Goal: Information Seeking & Learning: Learn about a topic

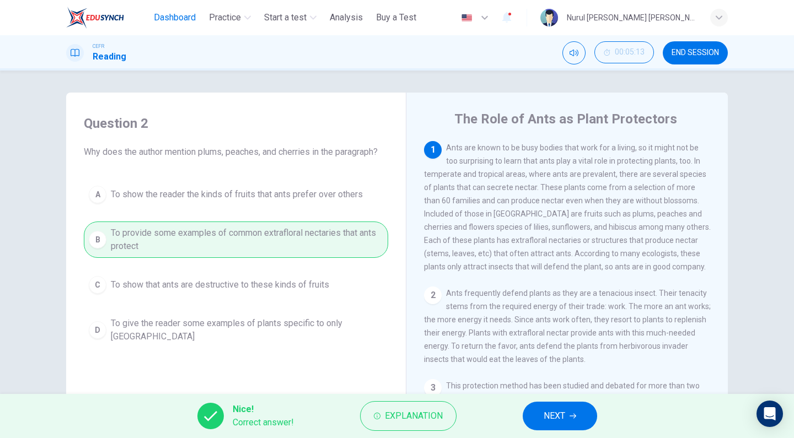
click at [180, 16] on span "Dashboard" at bounding box center [175, 17] width 42 height 13
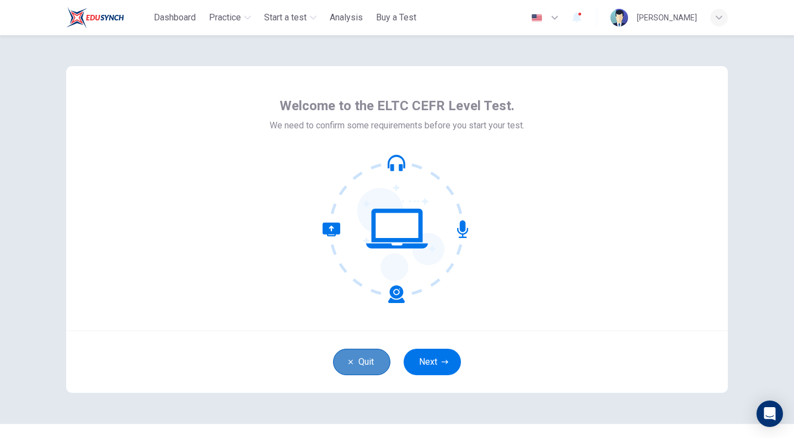
click at [363, 356] on button "Quit" at bounding box center [361, 362] width 57 height 26
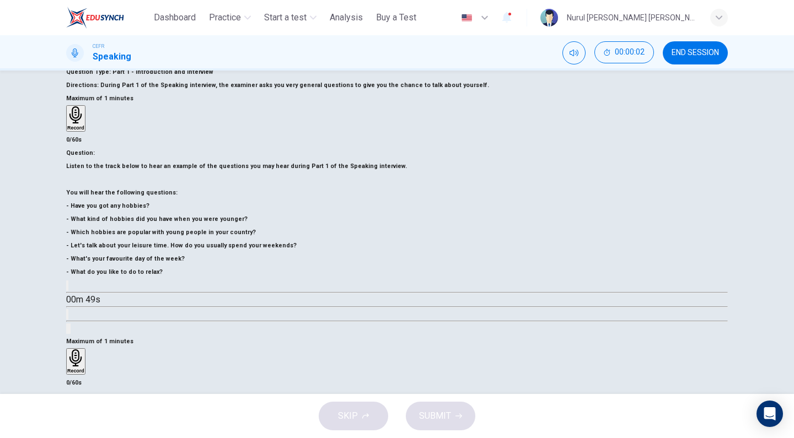
scroll to position [73, 0]
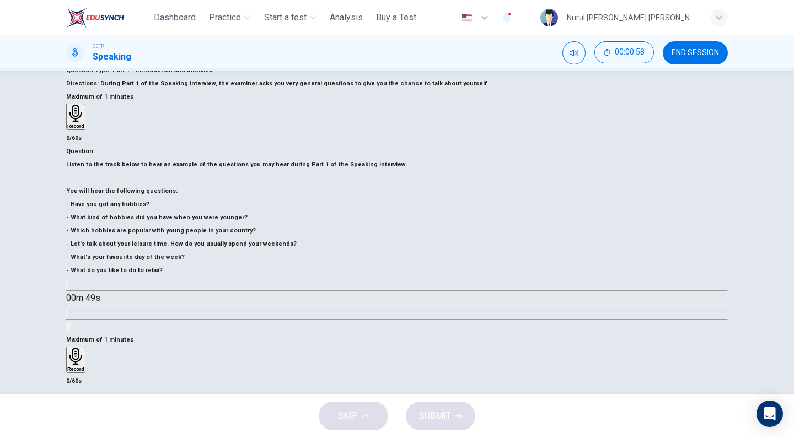
click at [67, 287] on icon "button" at bounding box center [67, 287] width 0 height 0
click at [67, 315] on icon "Click to see the audio transcription" at bounding box center [67, 315] width 0 height 0
drag, startPoint x: 212, startPoint y: 319, endPoint x: 99, endPoint y: 255, distance: 130.3
click at [99, 262] on h6 "Listen to the track below to hear an example of the questions you may hear duri…" at bounding box center [396, 217] width 661 height 119
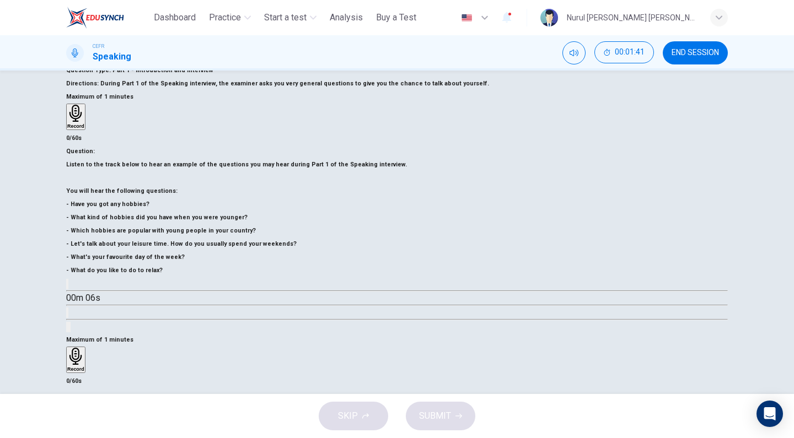
drag, startPoint x: 88, startPoint y: 231, endPoint x: 207, endPoint y: 320, distance: 148.5
click at [207, 277] on h6 "Listen to the track below to hear an example of the questions you may hear duri…" at bounding box center [396, 217] width 661 height 119
click at [79, 298] on icon "button" at bounding box center [73, 293] width 9 height 10
type input "**"
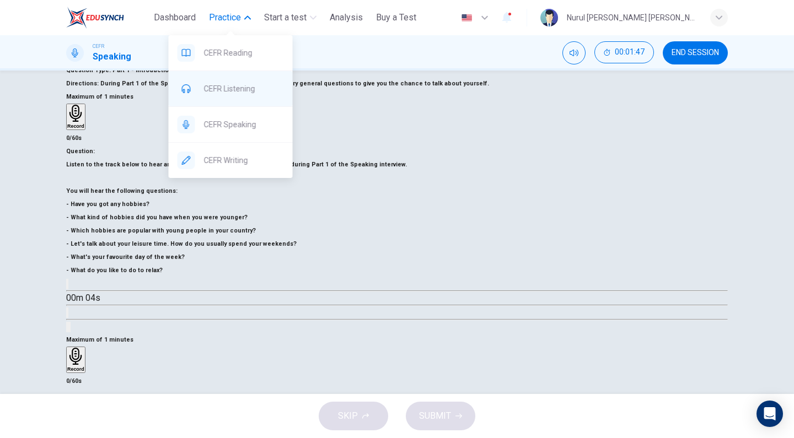
click at [236, 91] on span "CEFR Listening" at bounding box center [244, 88] width 80 height 13
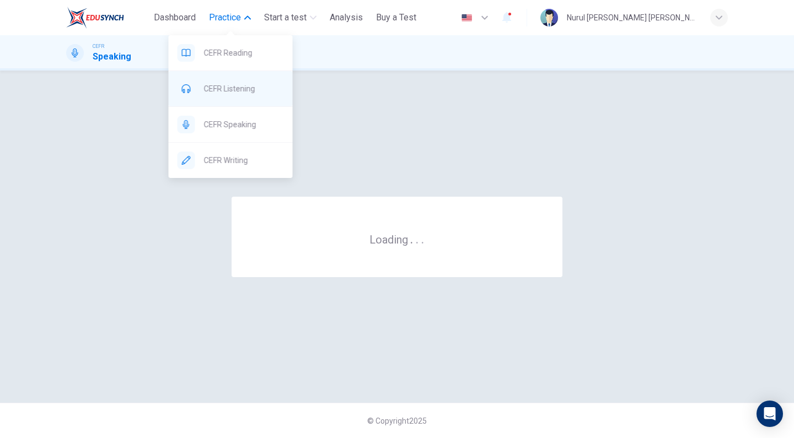
scroll to position [0, 0]
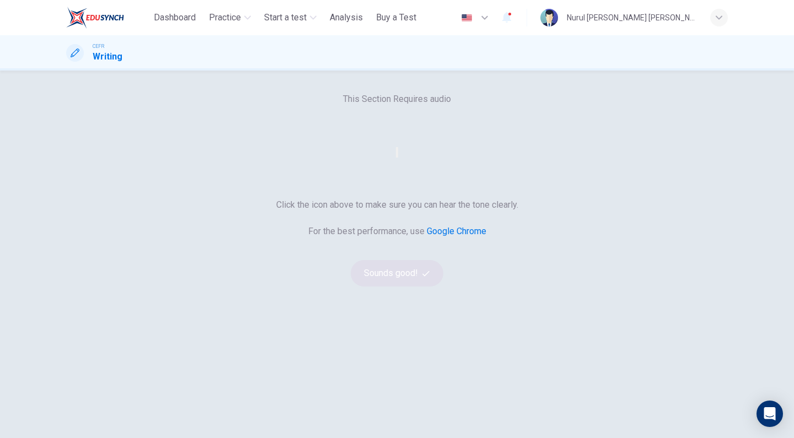
click at [398, 158] on button "button" at bounding box center [397, 152] width 2 height 10
click at [406, 287] on button "Sounds good!" at bounding box center [397, 273] width 93 height 26
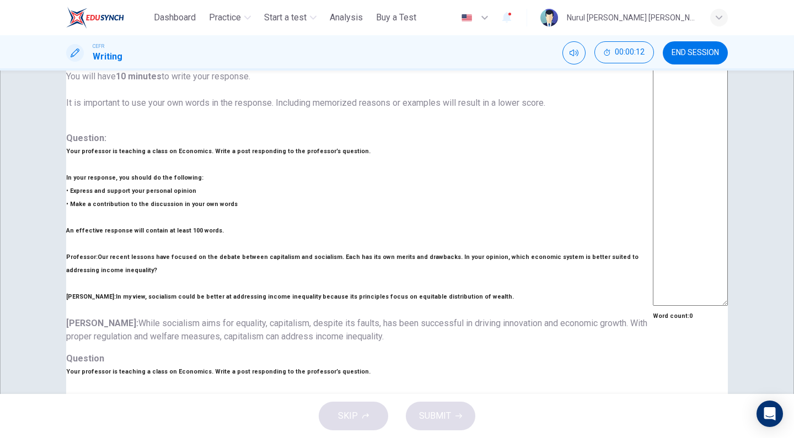
scroll to position [167, 0]
click at [698, 49] on span "END SESSION" at bounding box center [694, 53] width 47 height 9
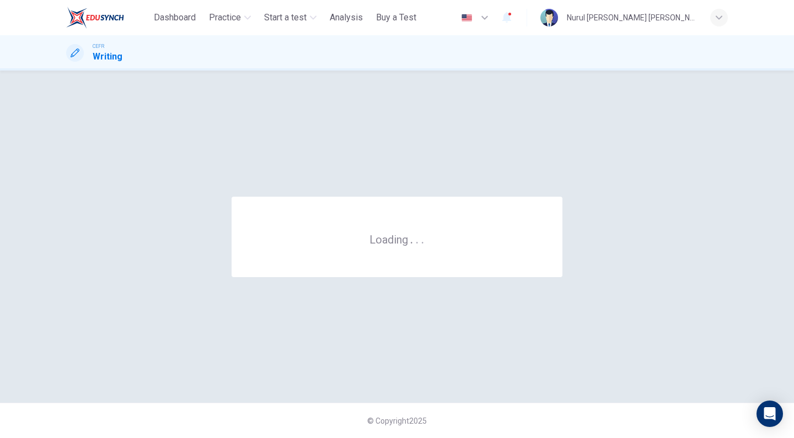
scroll to position [0, 0]
